Goal: Task Accomplishment & Management: Complete application form

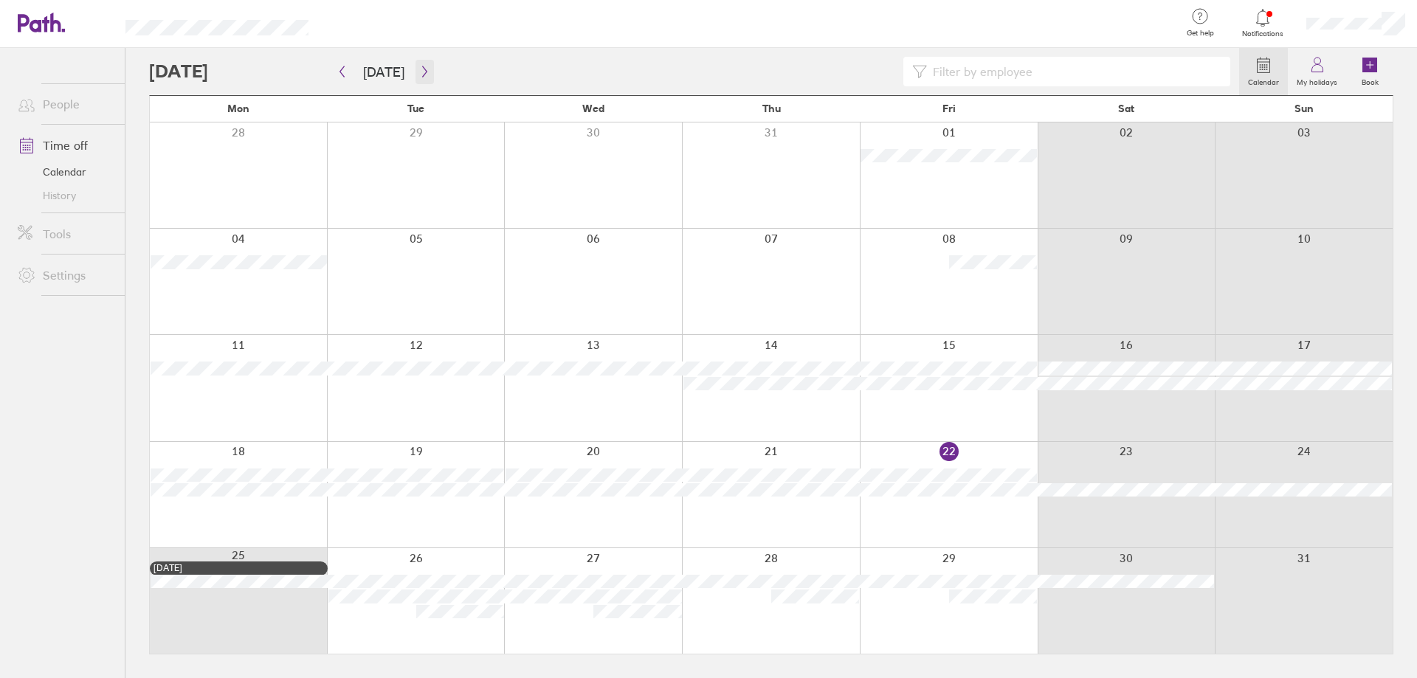
click at [415, 71] on button "button" at bounding box center [424, 72] width 18 height 24
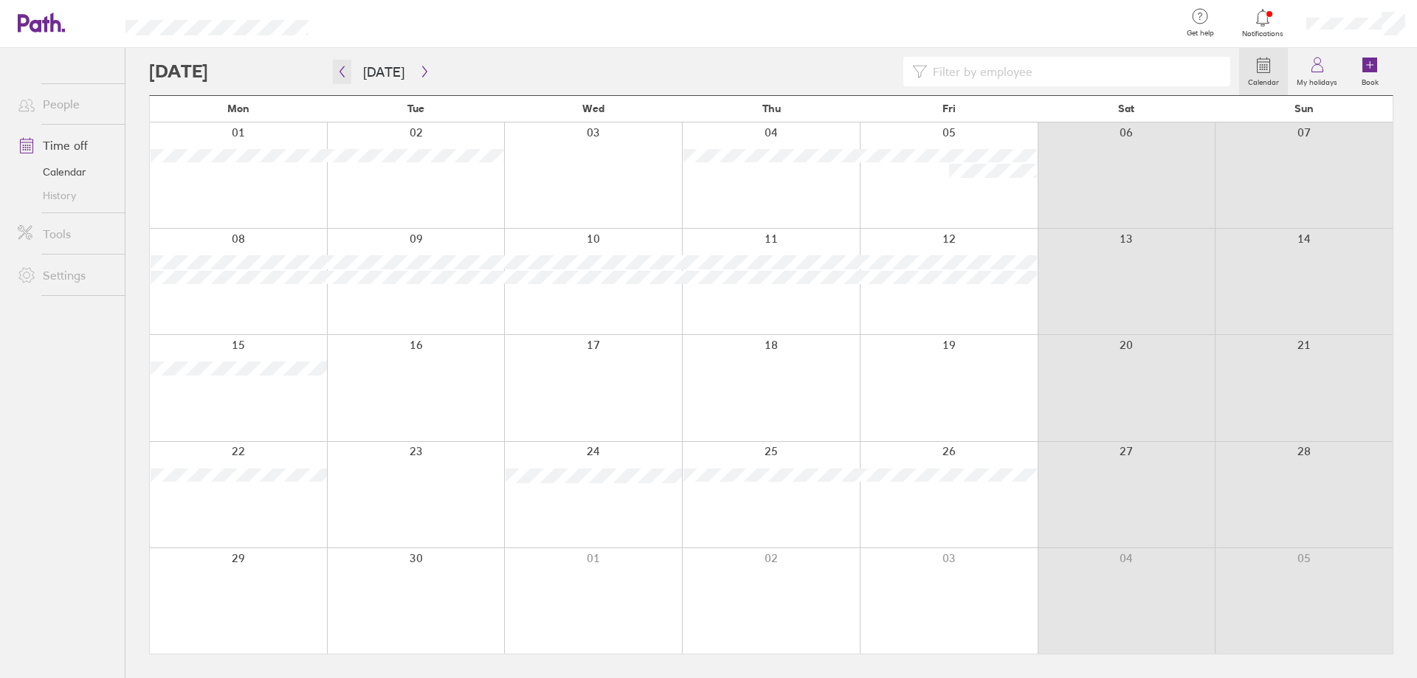
click at [339, 69] on icon "button" at bounding box center [341, 72] width 11 height 12
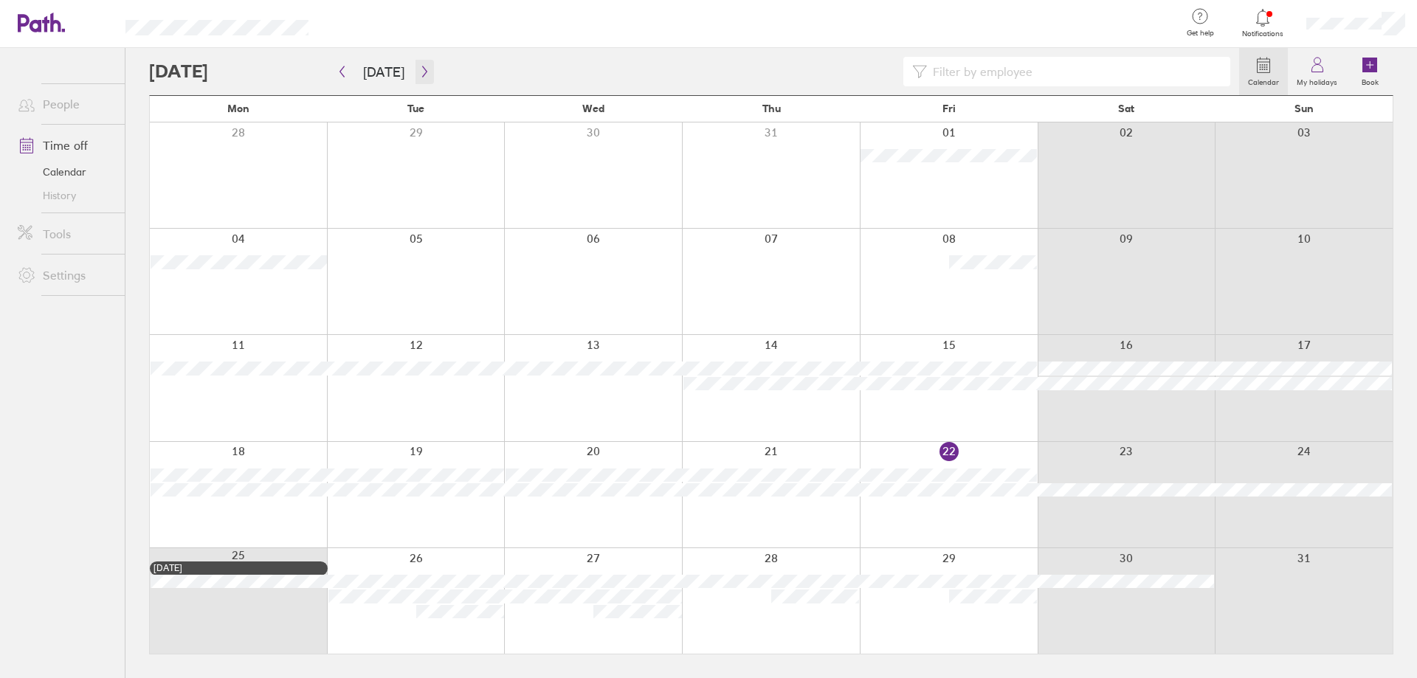
click at [422, 72] on icon "button" at bounding box center [424, 71] width 4 height 11
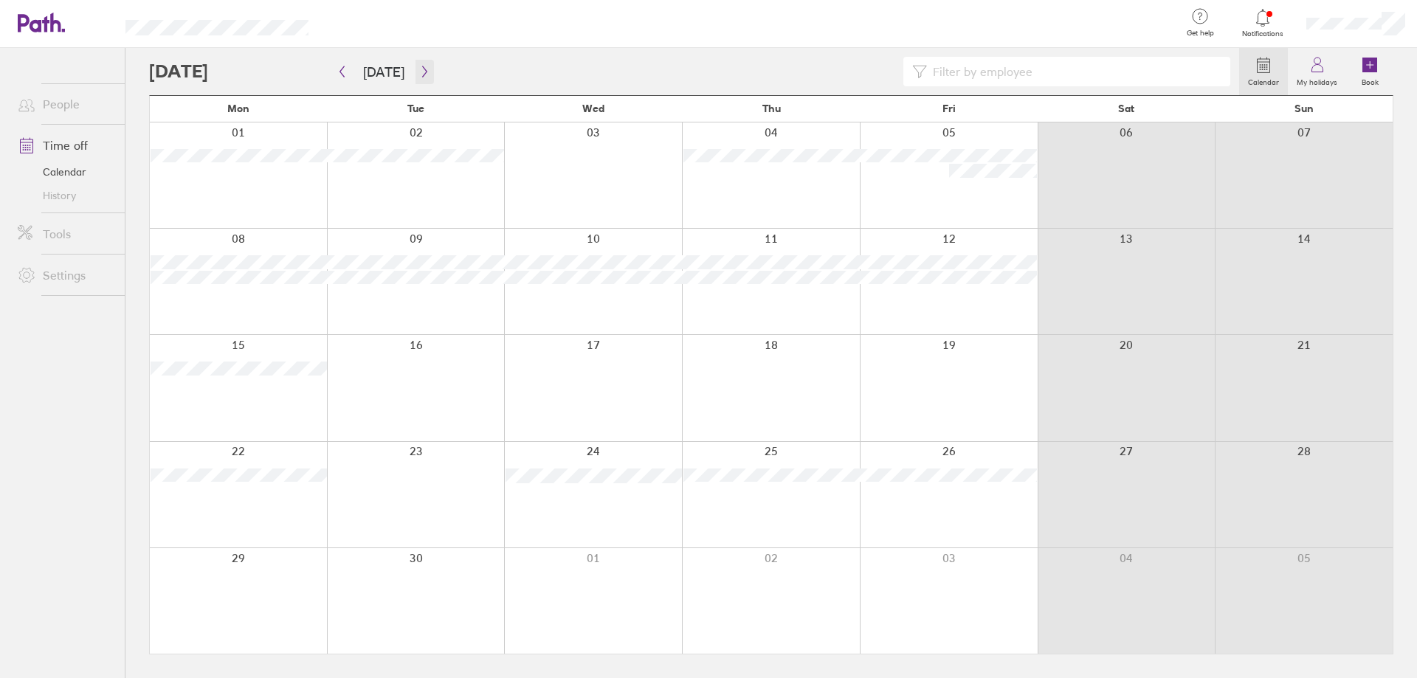
click at [422, 72] on icon "button" at bounding box center [424, 71] width 4 height 11
click at [288, 603] on div at bounding box center [238, 601] width 177 height 106
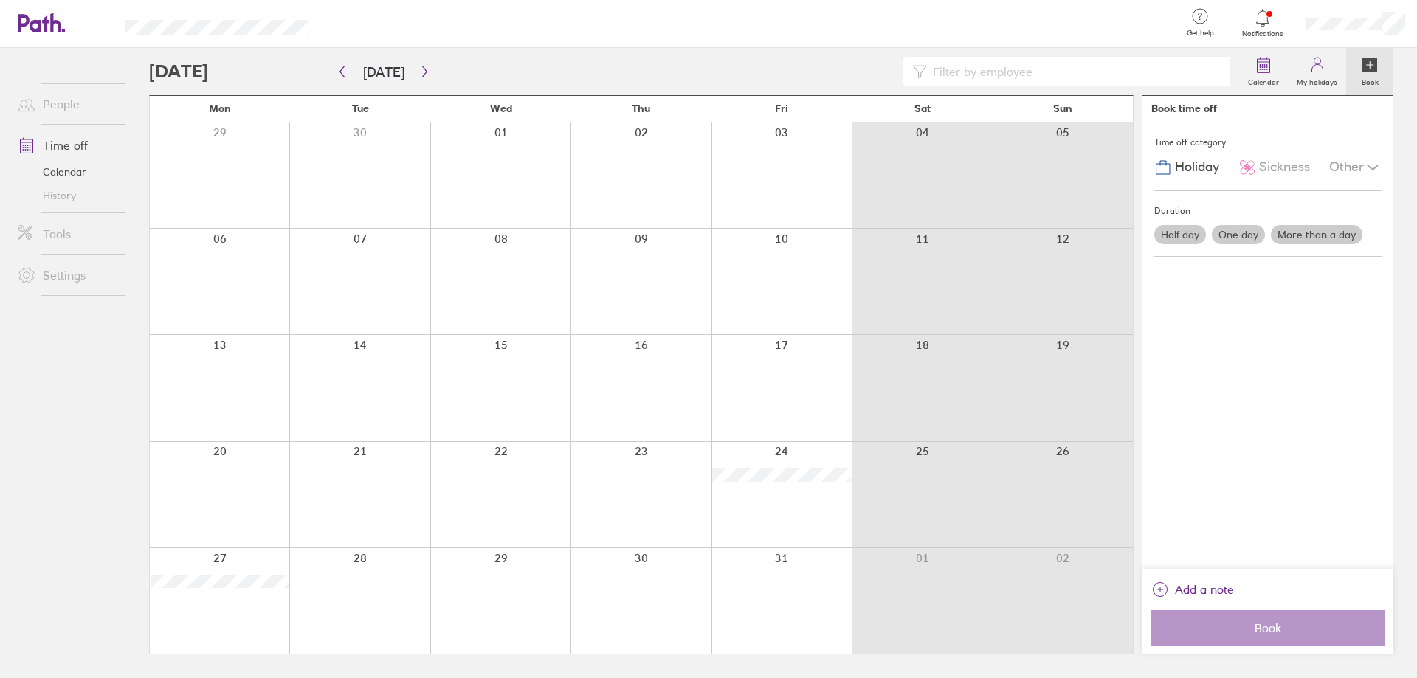
click at [1303, 233] on label "More than a day" at bounding box center [1316, 234] width 91 height 19
click at [0, 0] on input "More than a day" at bounding box center [0, 0] width 0 height 0
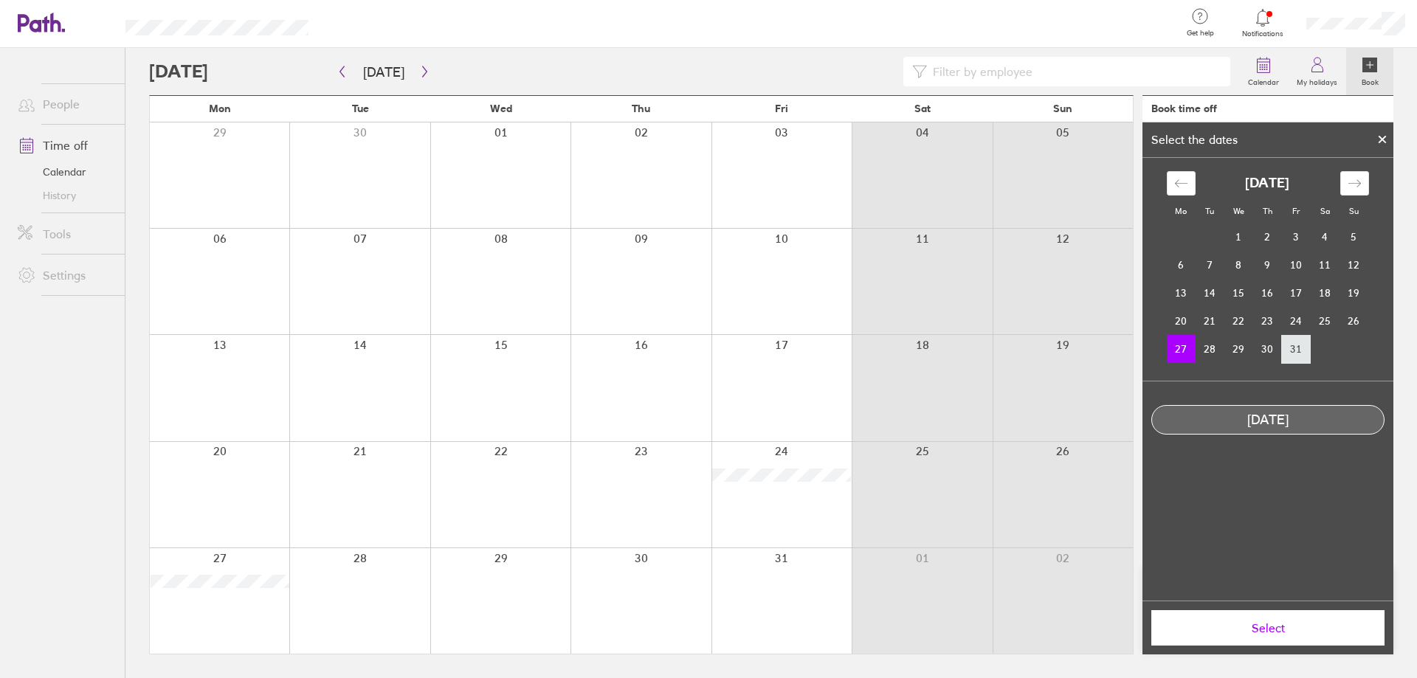
click at [1289, 348] on td "31" at bounding box center [1296, 349] width 29 height 28
click at [1181, 348] on td "27" at bounding box center [1181, 349] width 29 height 28
click at [1214, 357] on td "28" at bounding box center [1209, 349] width 29 height 28
click at [1173, 355] on td "27" at bounding box center [1181, 349] width 29 height 28
click at [1299, 348] on td "31" at bounding box center [1296, 349] width 29 height 28
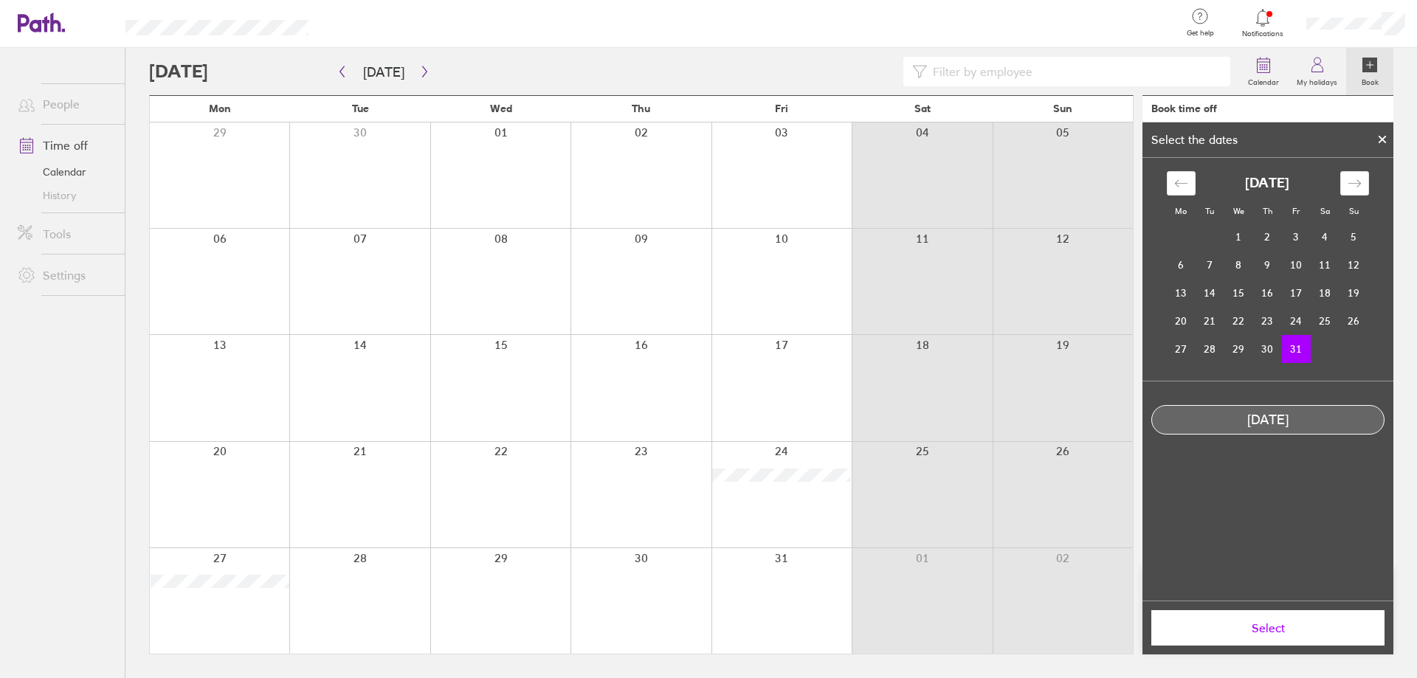
click at [1388, 145] on div at bounding box center [1382, 139] width 22 height 25
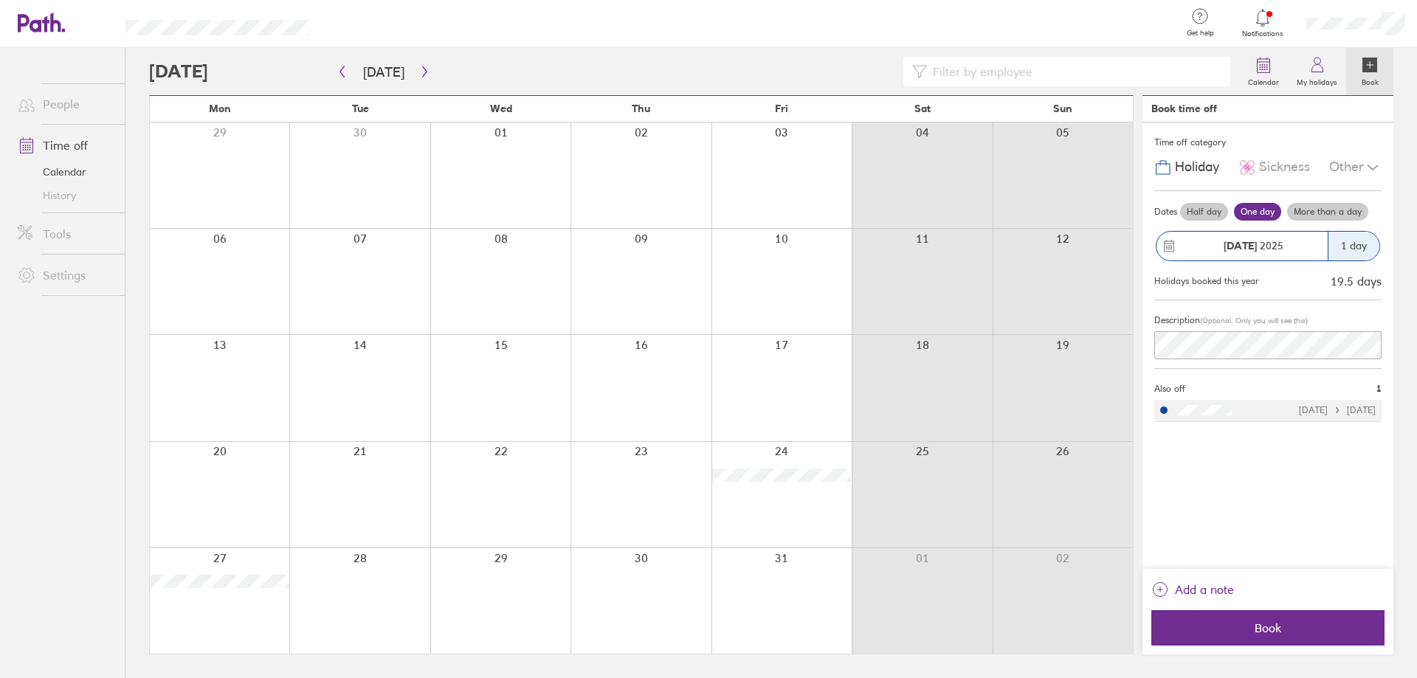
click at [1302, 207] on label "More than a day" at bounding box center [1327, 212] width 81 height 18
click at [0, 0] on input "More than a day" at bounding box center [0, 0] width 0 height 0
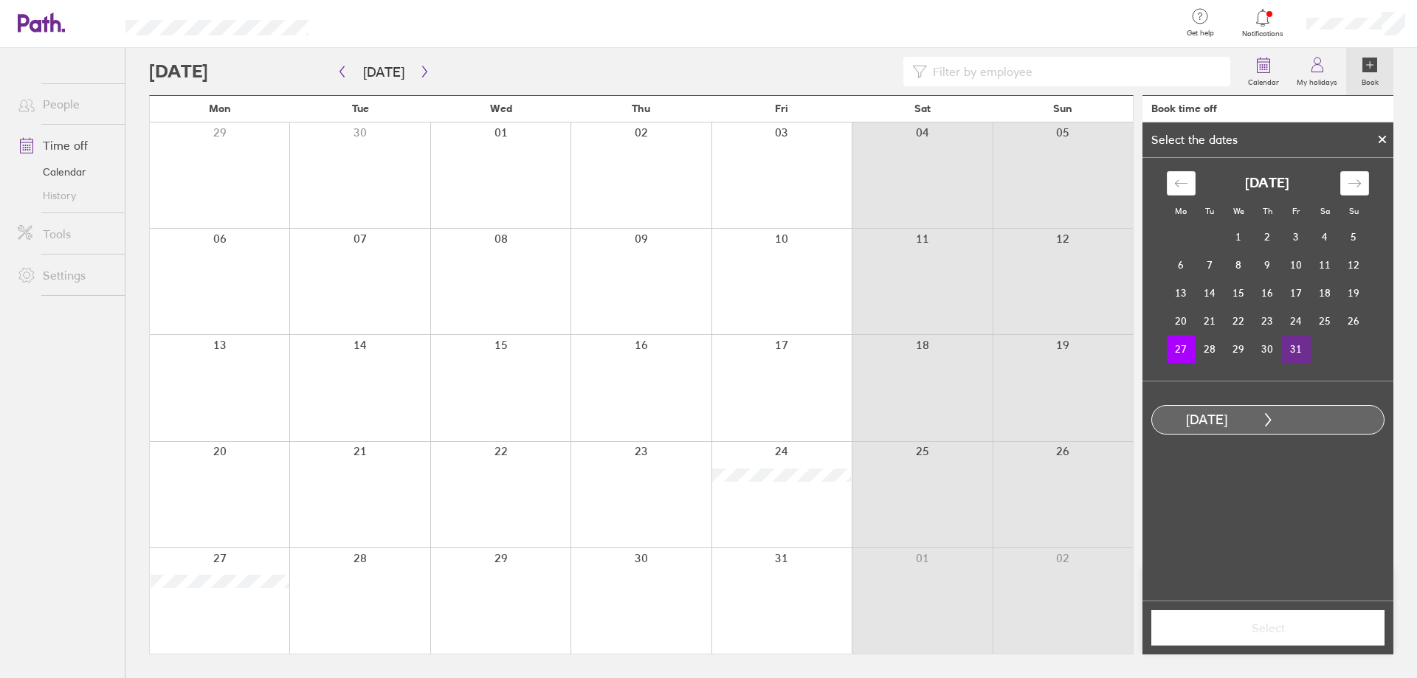
click at [1302, 345] on td "31" at bounding box center [1296, 349] width 29 height 28
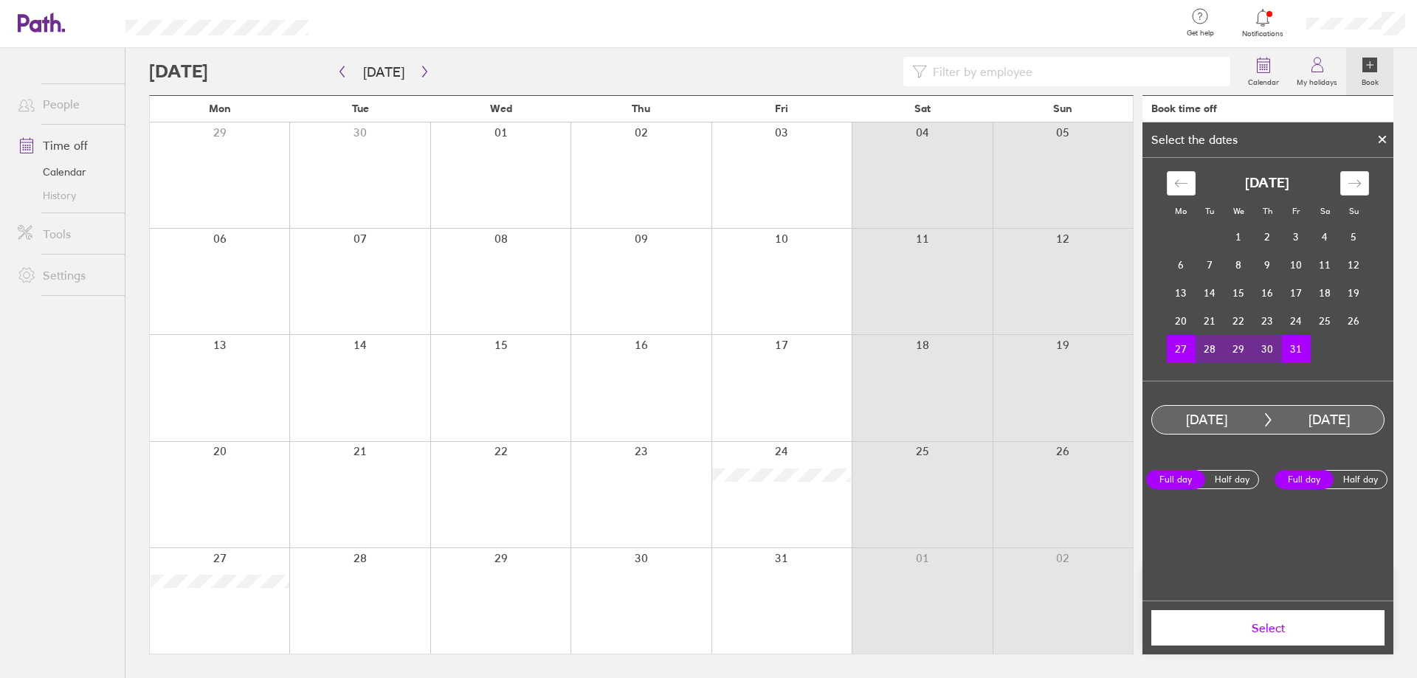
click at [1186, 481] on label "Full day" at bounding box center [1175, 479] width 59 height 19
click at [0, 0] on input "Full day" at bounding box center [0, 0] width 0 height 0
click at [1287, 477] on label "Full day" at bounding box center [1303, 479] width 59 height 19
click at [0, 0] on input "Full day" at bounding box center [0, 0] width 0 height 0
click at [1271, 629] on span "Select" at bounding box center [1267, 627] width 213 height 13
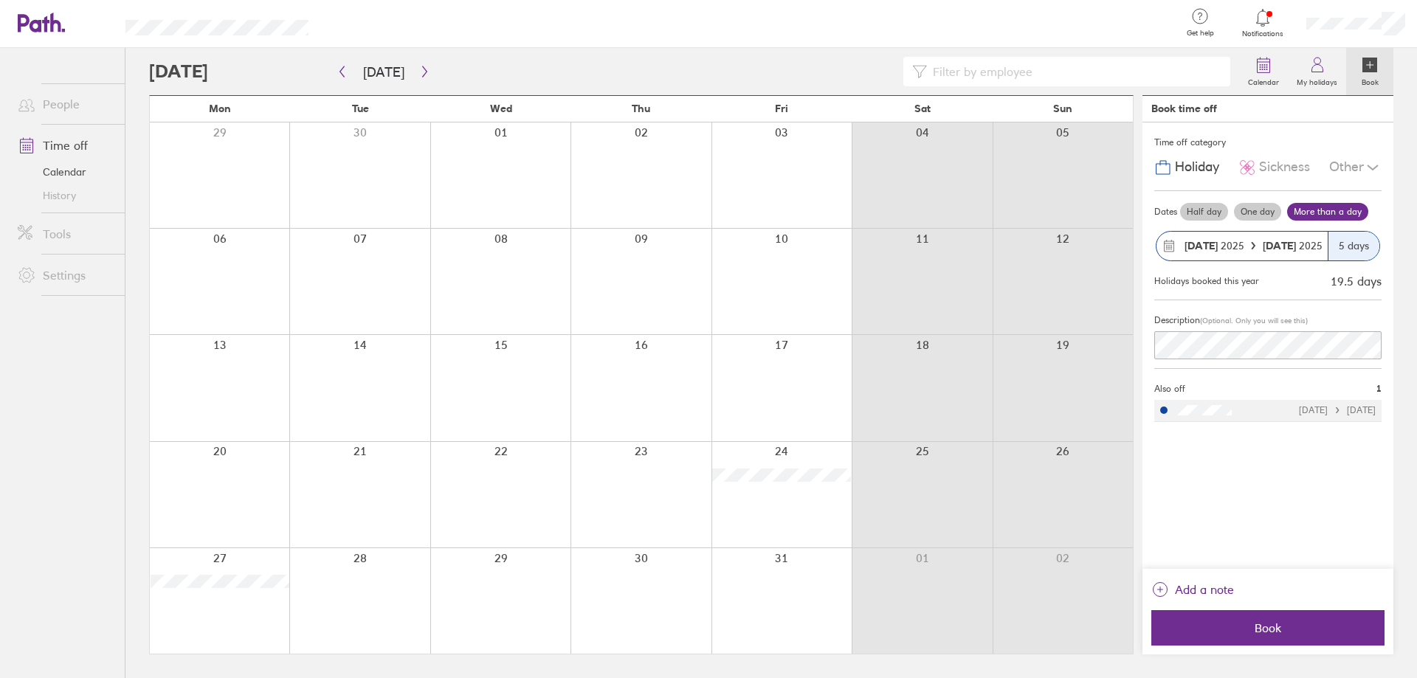
click at [1248, 525] on div "Time off category Holiday Sickness Other Dates Half day One day More than a day…" at bounding box center [1267, 345] width 251 height 446
click at [1257, 629] on span "Book" at bounding box center [1267, 627] width 213 height 13
